Goal: Find specific page/section: Find specific page/section

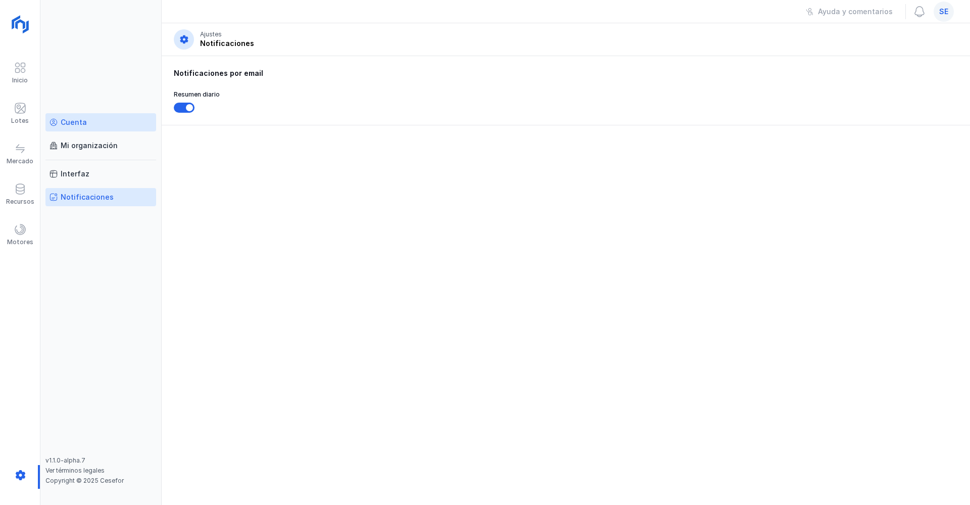
click at [88, 120] on div "Cuenta" at bounding box center [100, 122] width 103 height 10
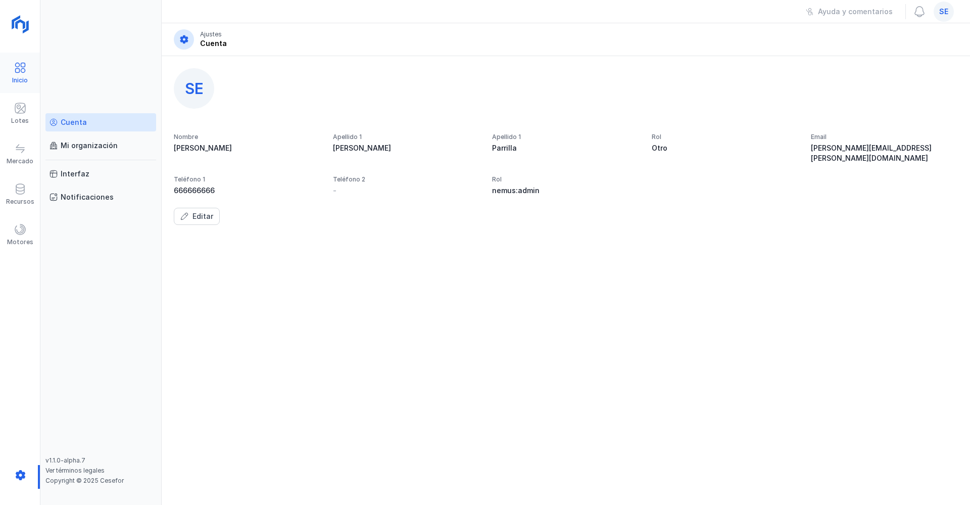
click at [23, 72] on span at bounding box center [20, 68] width 12 height 12
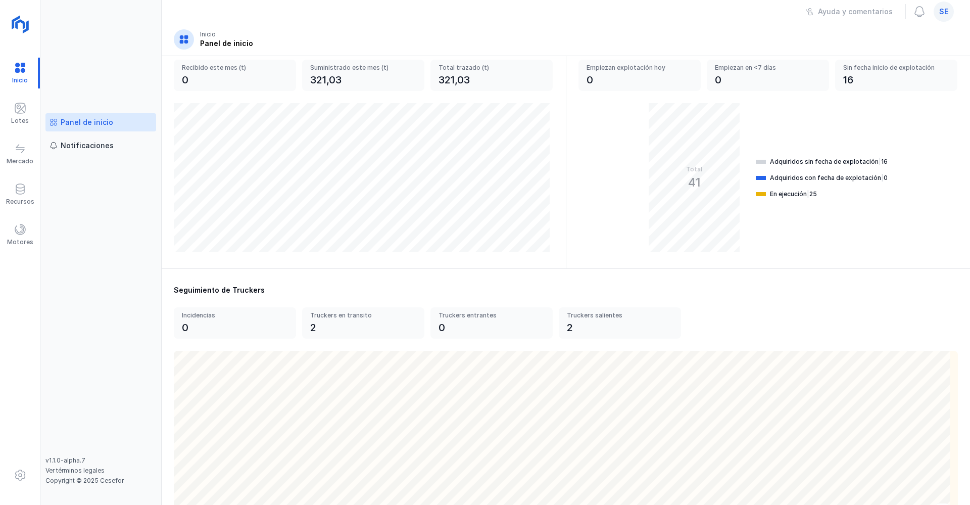
scroll to position [236, 0]
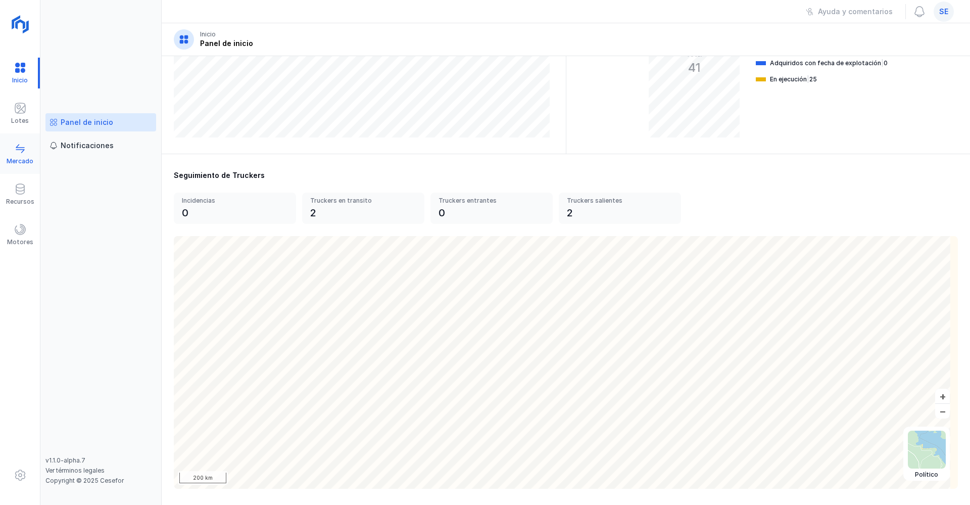
click at [17, 146] on span at bounding box center [20, 148] width 12 height 12
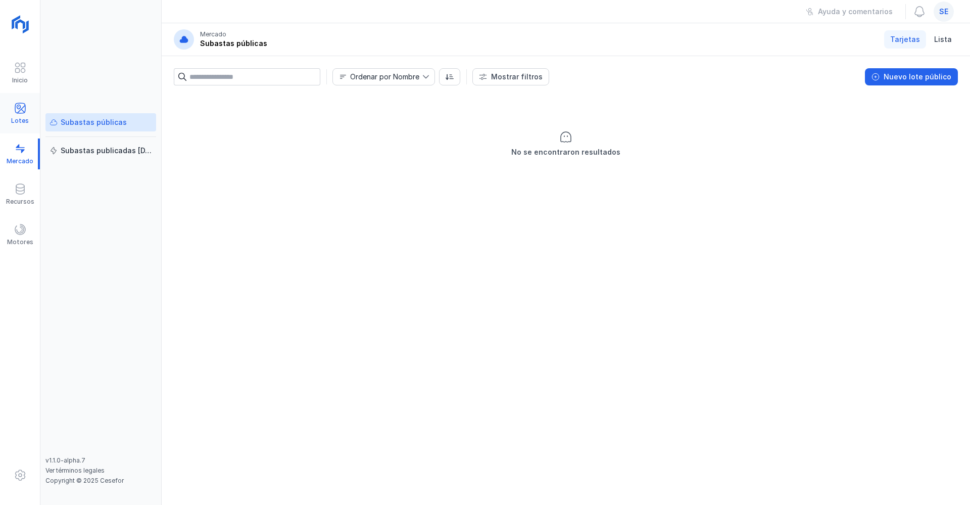
click at [15, 117] on div "Lotes" at bounding box center [20, 121] width 18 height 8
